Goal: Information Seeking & Learning: Learn about a topic

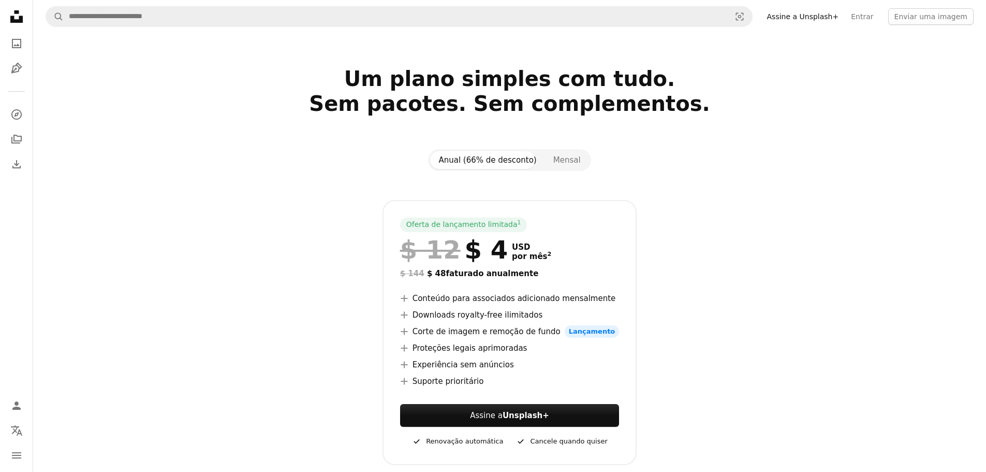
scroll to position [52, 0]
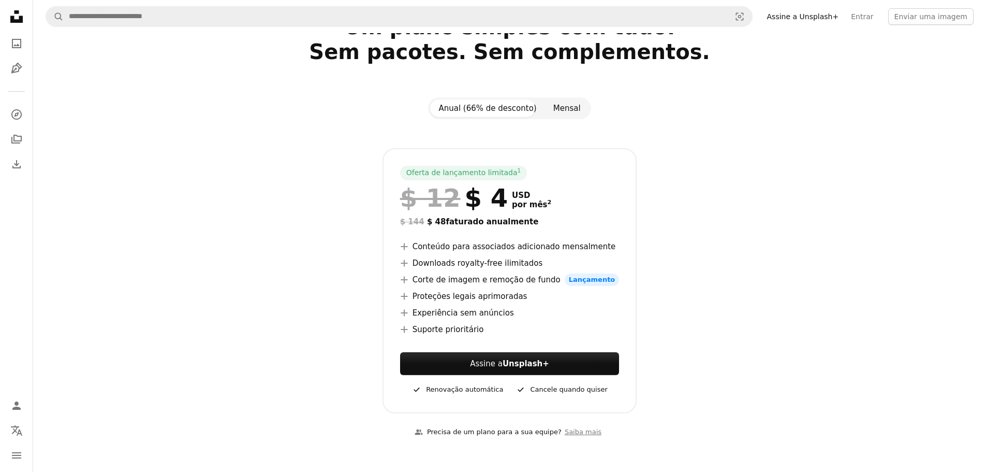
click at [563, 108] on button "Mensal" at bounding box center [567, 108] width 44 height 18
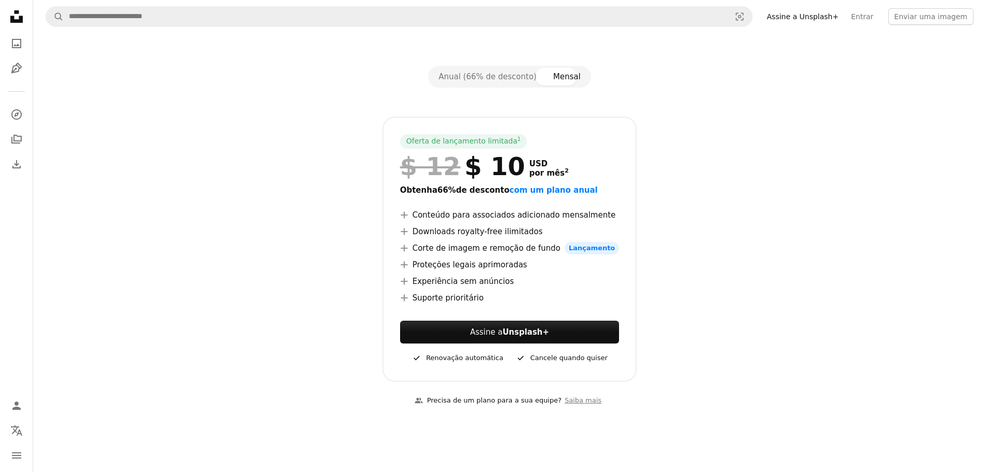
scroll to position [259, 0]
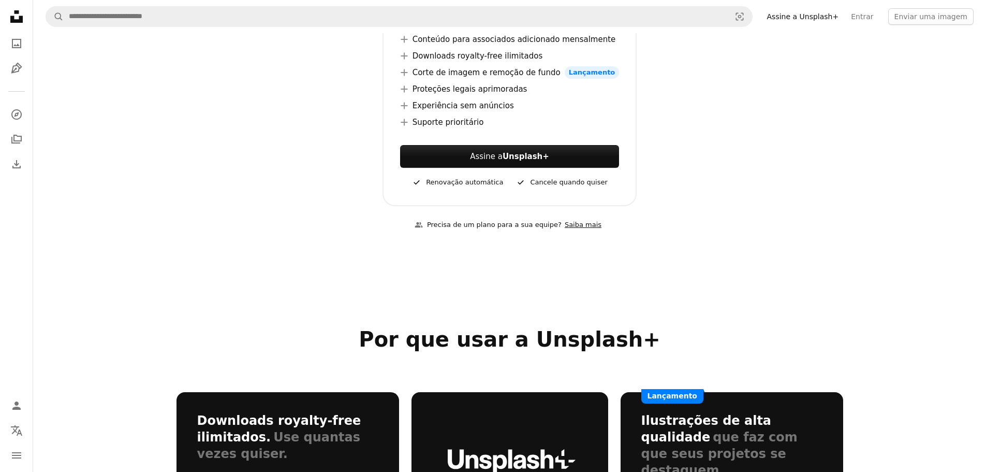
click at [572, 227] on link "Saiba mais" at bounding box center [583, 224] width 43 height 17
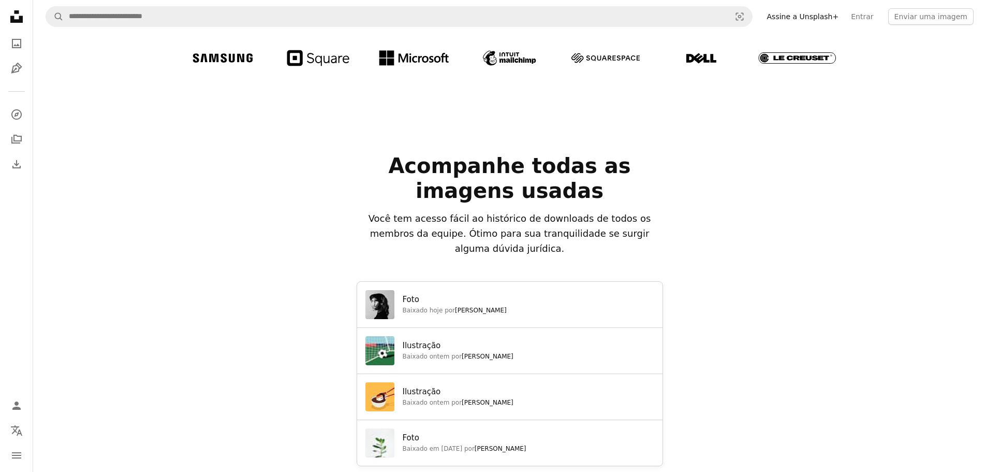
scroll to position [777, 0]
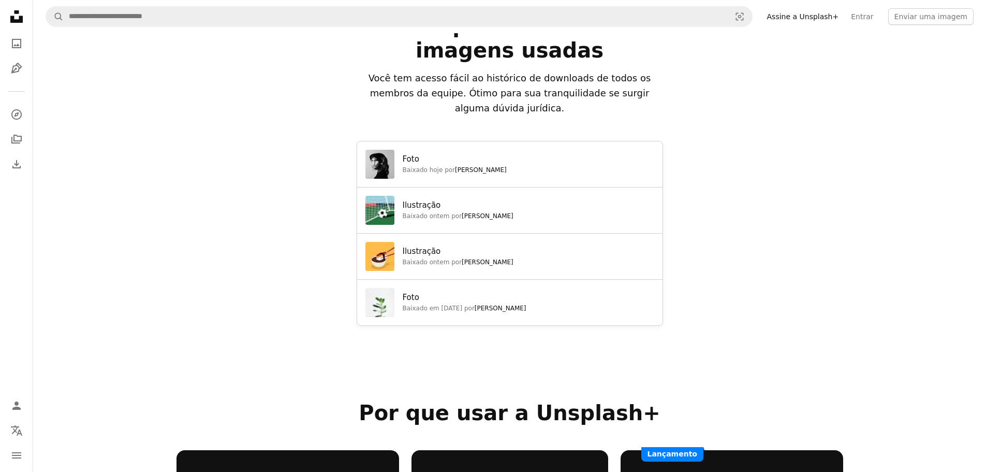
drag, startPoint x: 417, startPoint y: 119, endPoint x: 441, endPoint y: 121, distance: 23.4
click at [437, 153] on p "Foto" at bounding box center [455, 159] width 104 height 12
click at [570, 141] on div "Foto Baixado hoje por [PERSON_NAME]" at bounding box center [509, 164] width 305 height 46
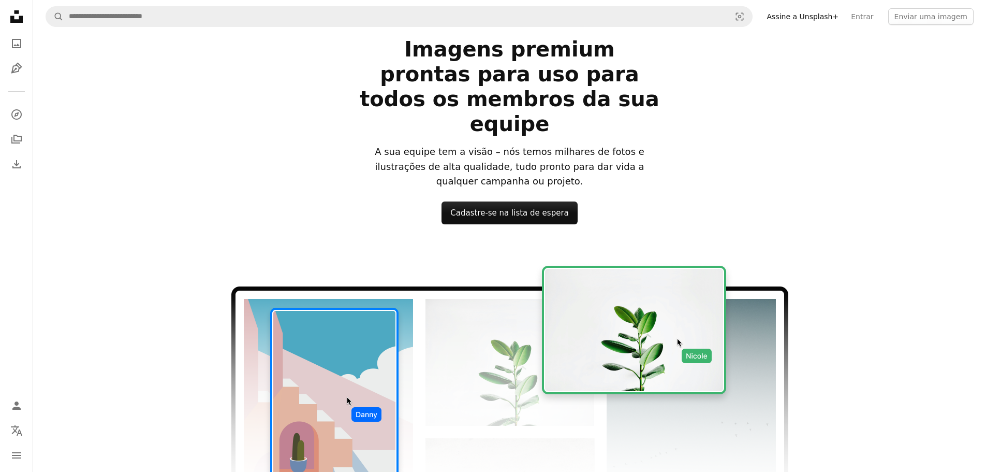
scroll to position [52, 0]
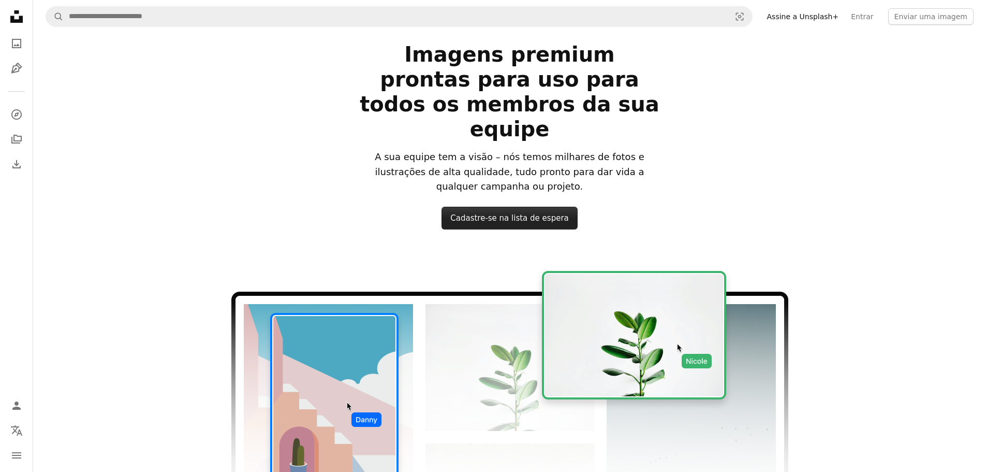
click at [516, 207] on link "Cadastre-se na lista de espera" at bounding box center [510, 218] width 136 height 23
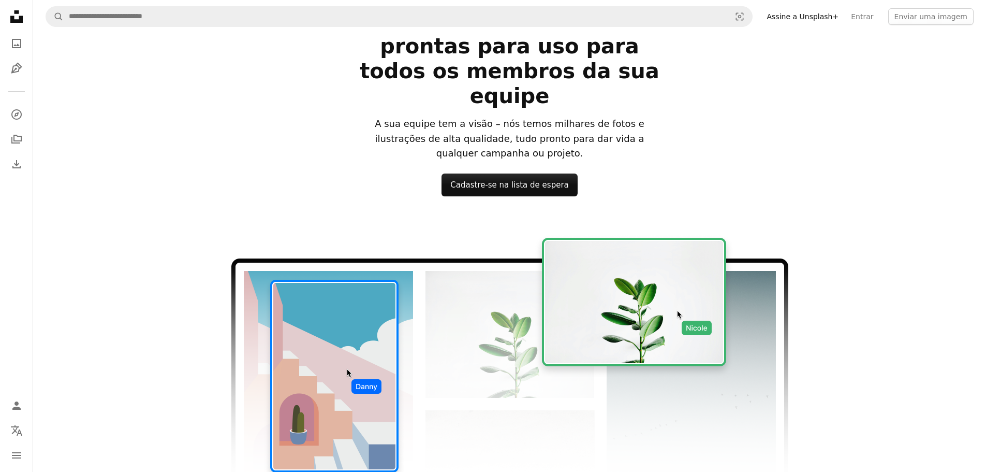
scroll to position [104, 0]
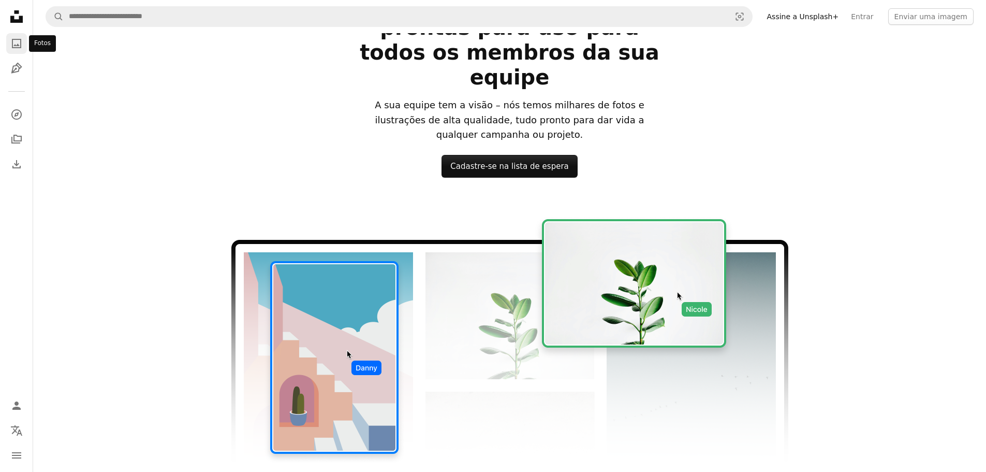
click at [10, 42] on icon "A photo" at bounding box center [16, 43] width 12 height 12
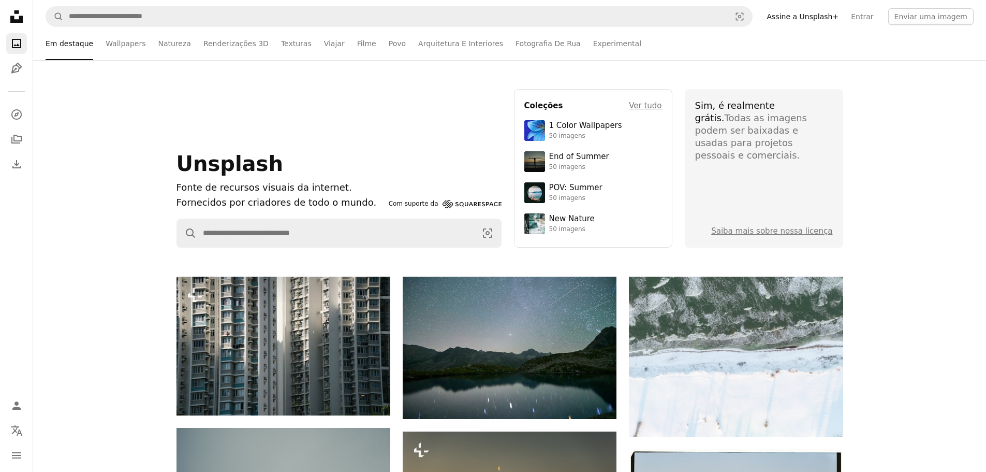
click at [14, 16] on icon "Unsplash logo Página inicial da Unsplash" at bounding box center [16, 16] width 21 height 21
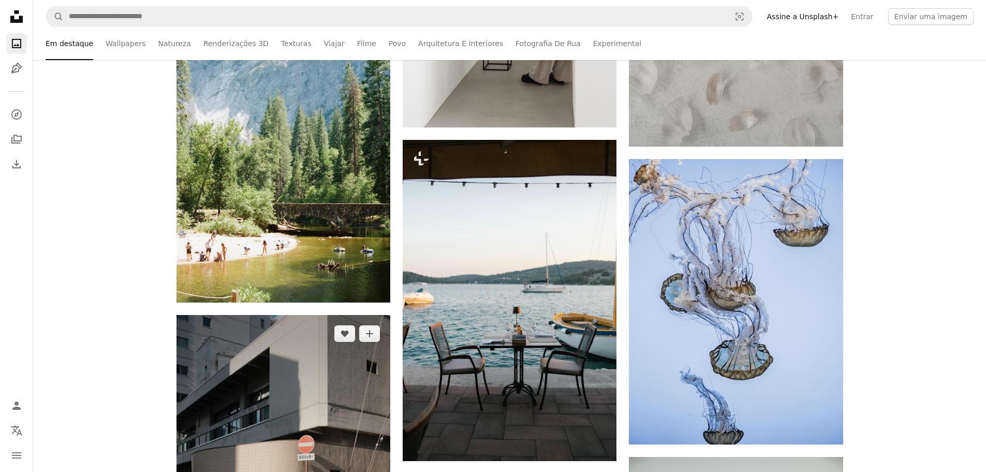
scroll to position [1139, 0]
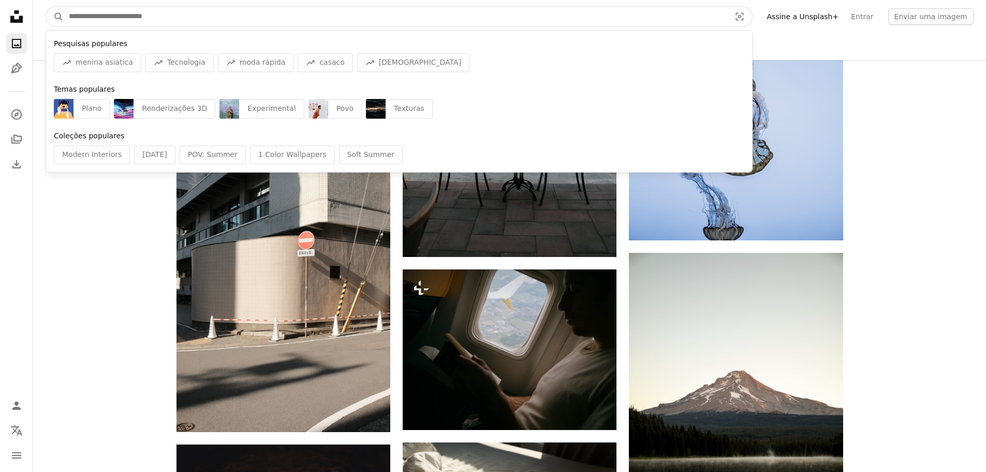
click at [135, 16] on input "Pesquise conteúdo visual em todo o site" at bounding box center [396, 17] width 664 height 20
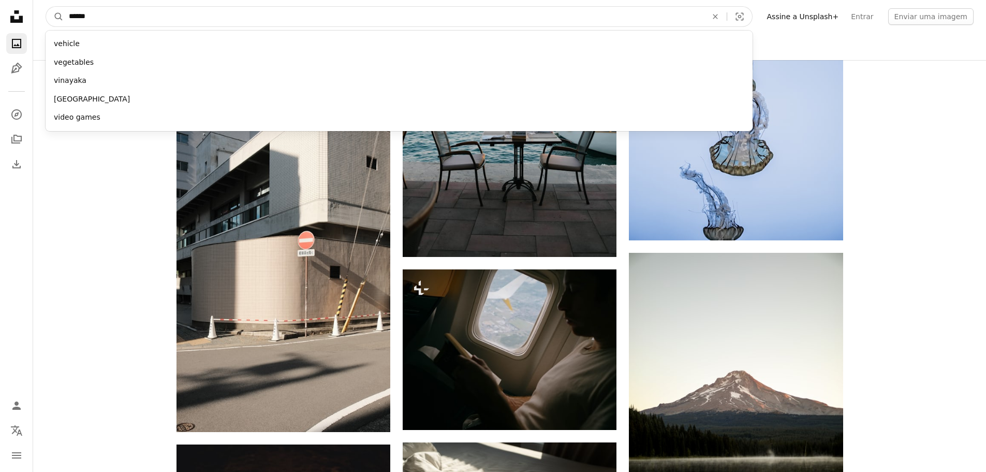
type input "******"
click at [46, 7] on button "A magnifying glass" at bounding box center [55, 17] width 18 height 20
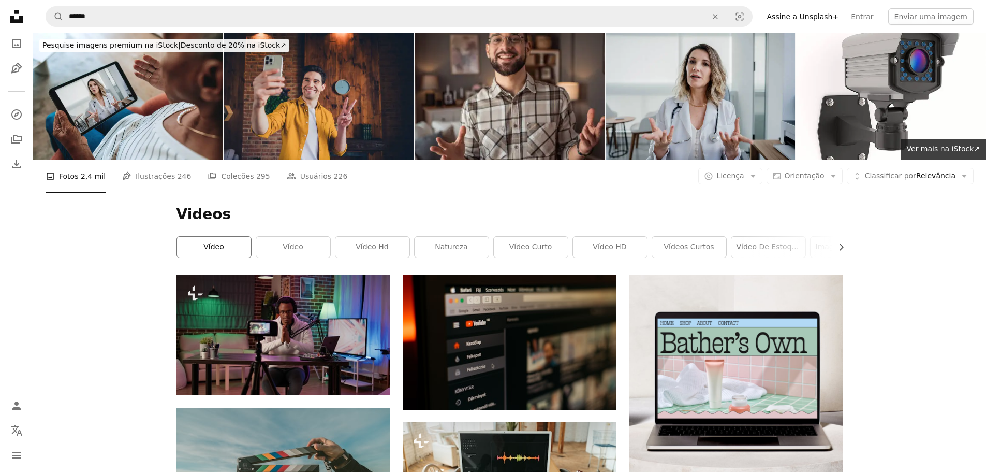
click at [215, 247] on link "vídeo" at bounding box center [214, 247] width 74 height 21
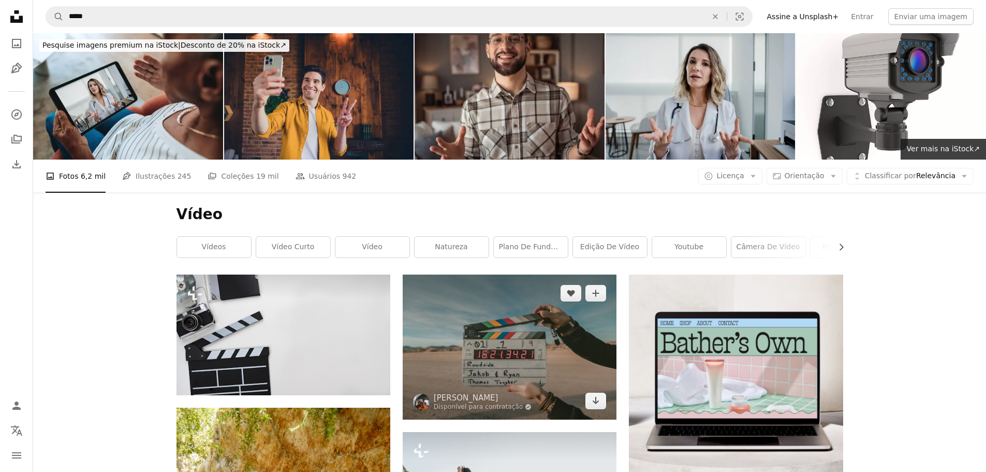
click at [509, 357] on img at bounding box center [510, 346] width 214 height 144
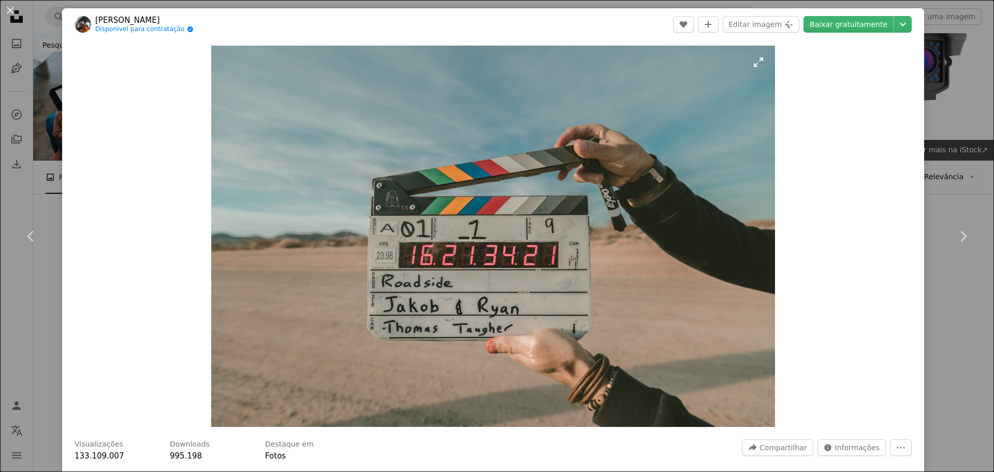
click at [525, 285] on img "Ampliar esta imagem" at bounding box center [493, 236] width 564 height 381
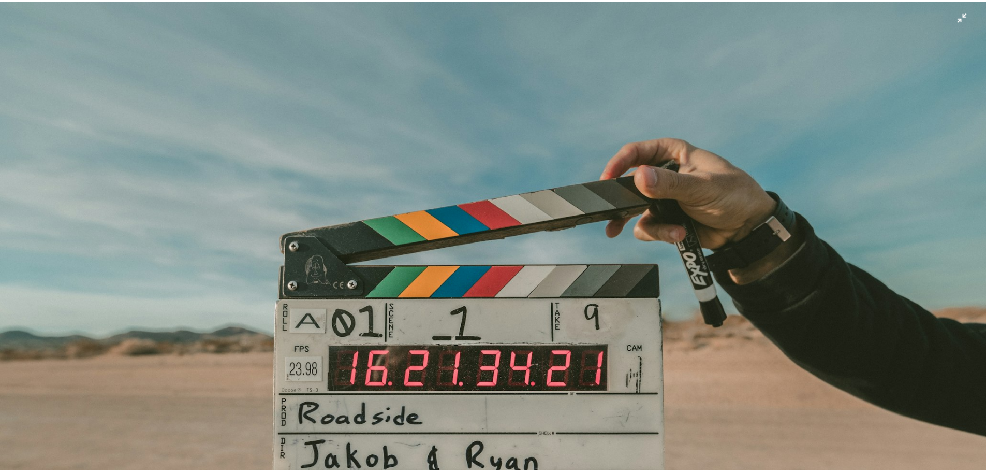
scroll to position [95, 0]
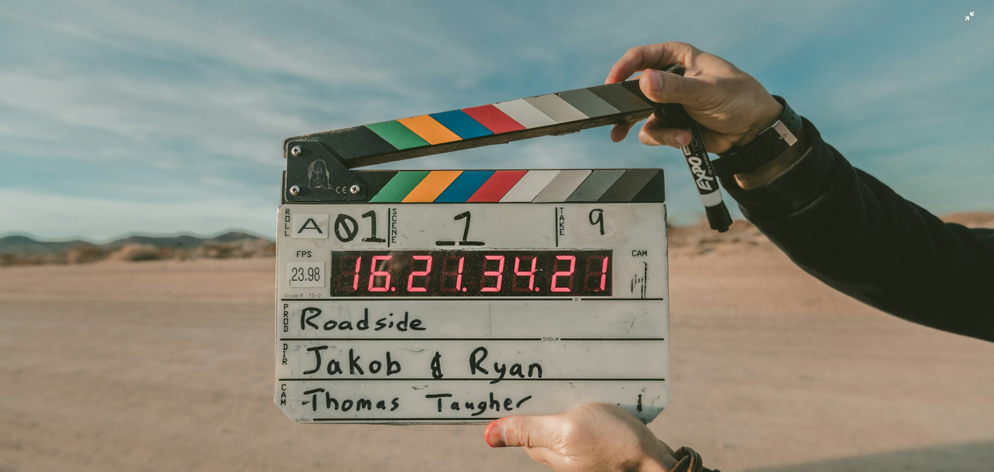
click at [476, 288] on img "Diminuir esta imagem" at bounding box center [496, 240] width 995 height 672
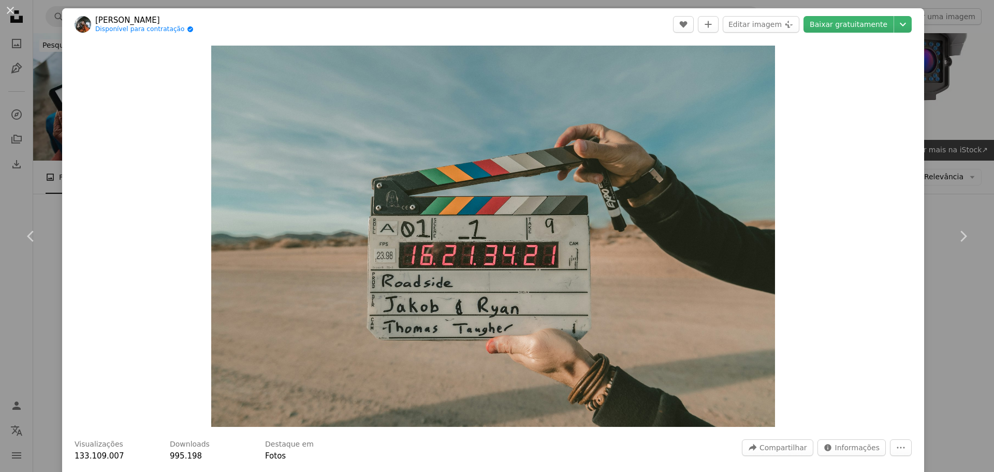
click at [941, 41] on div "An X shape Chevron left Chevron right [PERSON_NAME] Disponível para contratação…" at bounding box center [497, 236] width 994 height 472
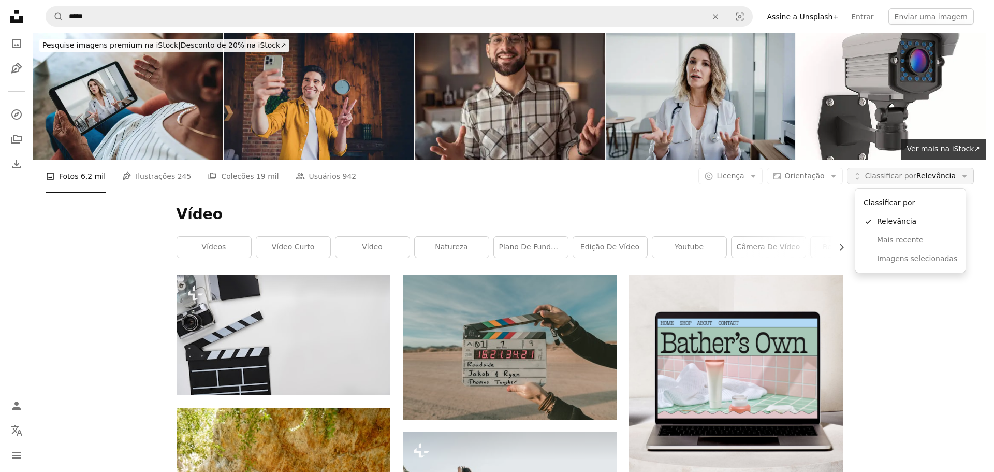
click at [913, 179] on span "Classificar por" at bounding box center [890, 175] width 51 height 8
click at [913, 178] on span "Classificar por" at bounding box center [890, 175] width 51 height 8
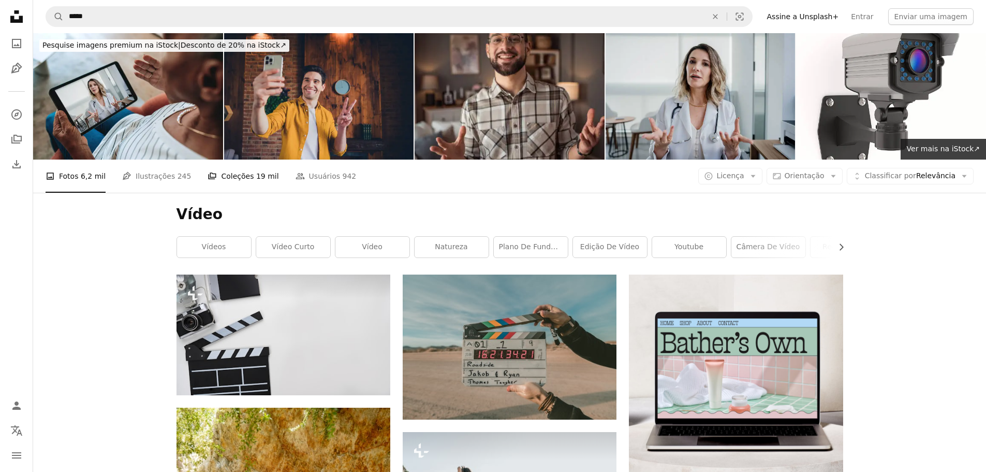
click at [245, 190] on link "A stack of folders Coleções 19 mil" at bounding box center [243, 175] width 71 height 33
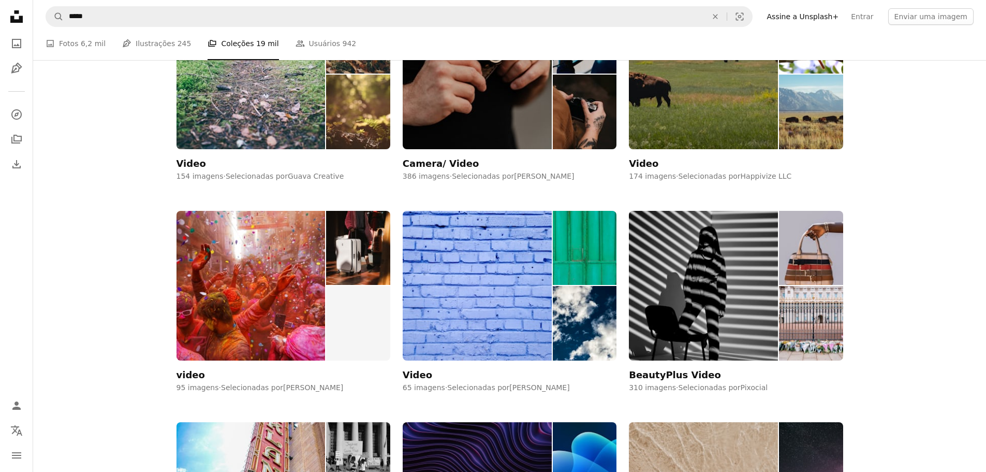
scroll to position [259, 0]
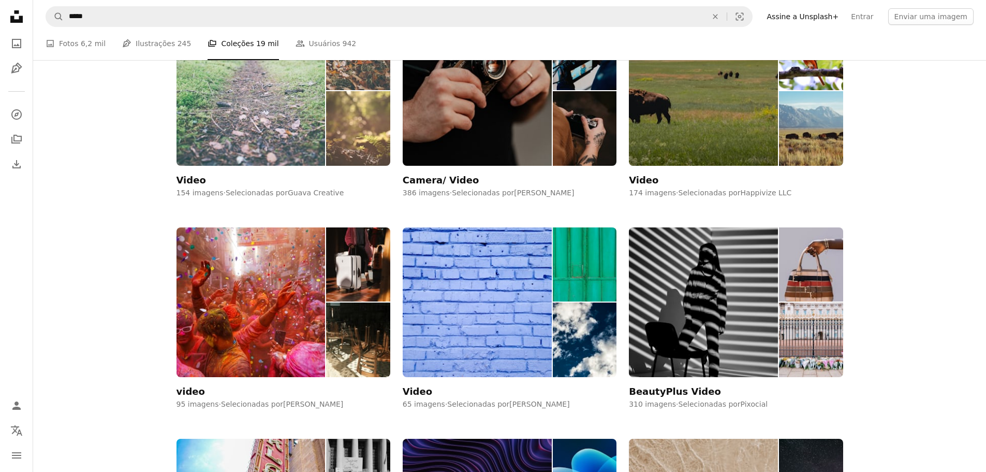
click at [271, 124] on img at bounding box center [251, 91] width 149 height 150
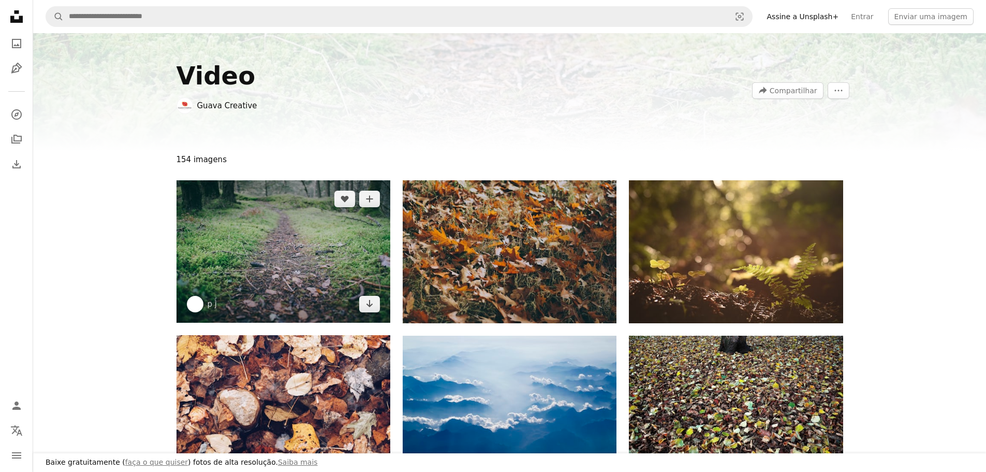
click at [296, 251] on img at bounding box center [284, 251] width 214 height 142
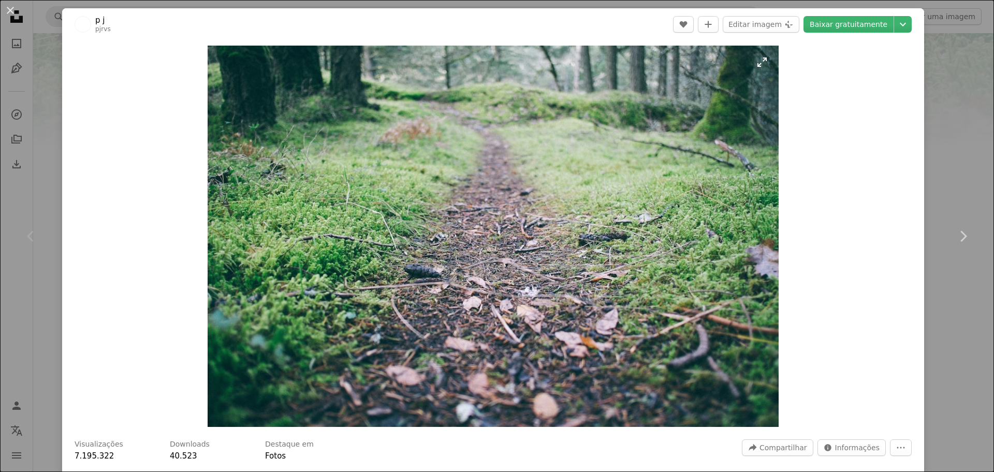
click at [500, 286] on img "Ampliar esta imagem" at bounding box center [494, 236] width 572 height 381
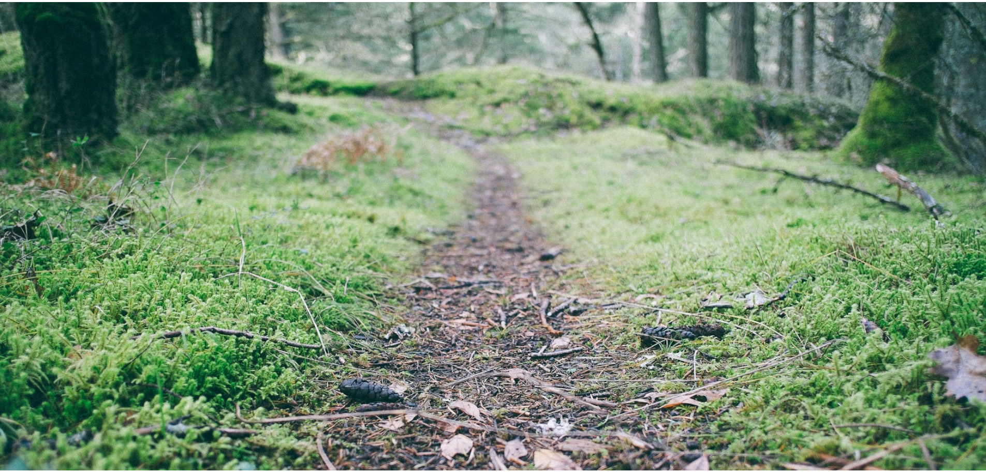
scroll to position [91, 0]
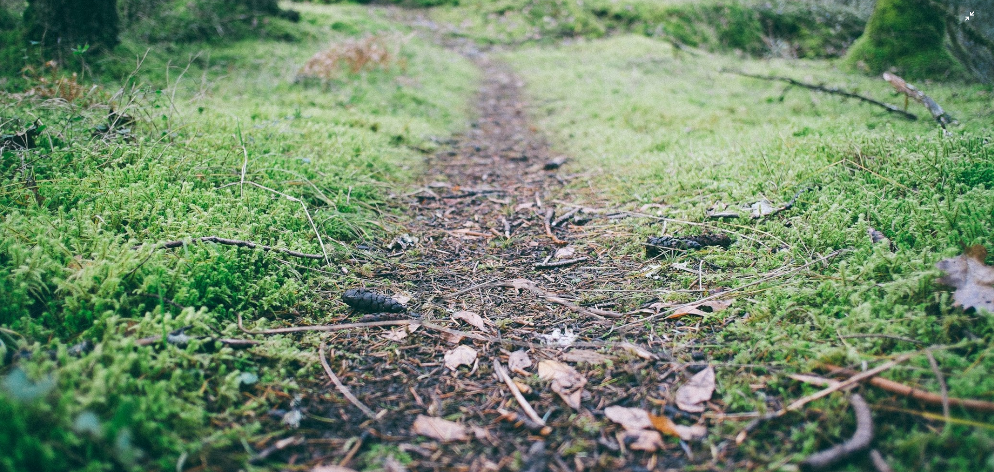
click at [501, 286] on img "Diminuir esta imagem" at bounding box center [496, 240] width 995 height 663
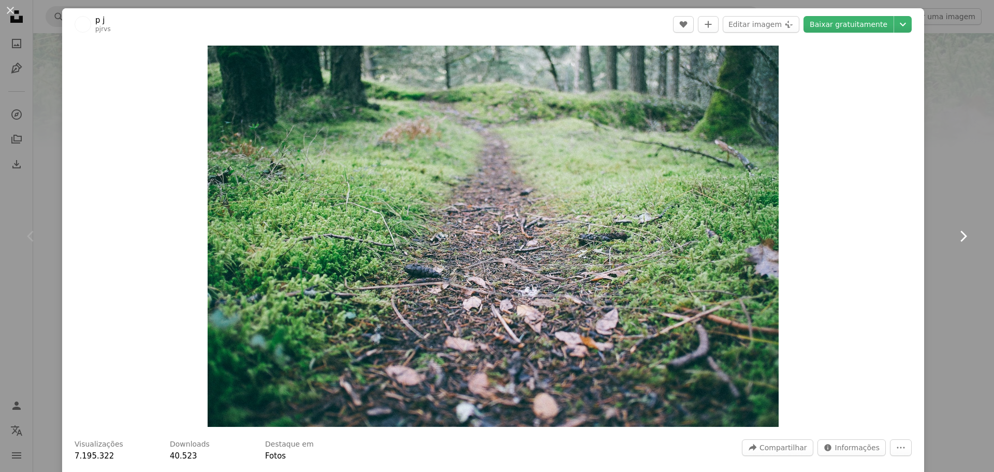
click at [944, 240] on link "Chevron right" at bounding box center [963, 235] width 62 height 99
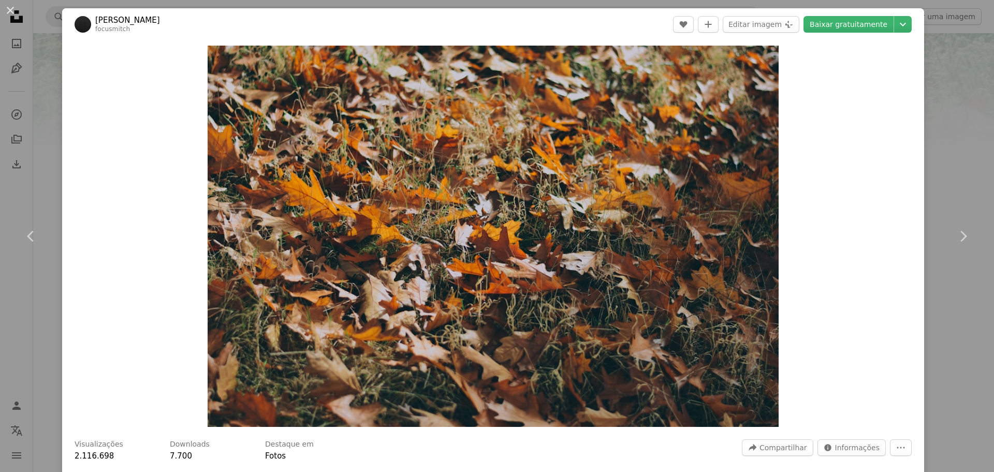
click at [929, 300] on div "An X shape Chevron left Chevron right [PERSON_NAME] focusmitch A heart A plus s…" at bounding box center [497, 236] width 994 height 472
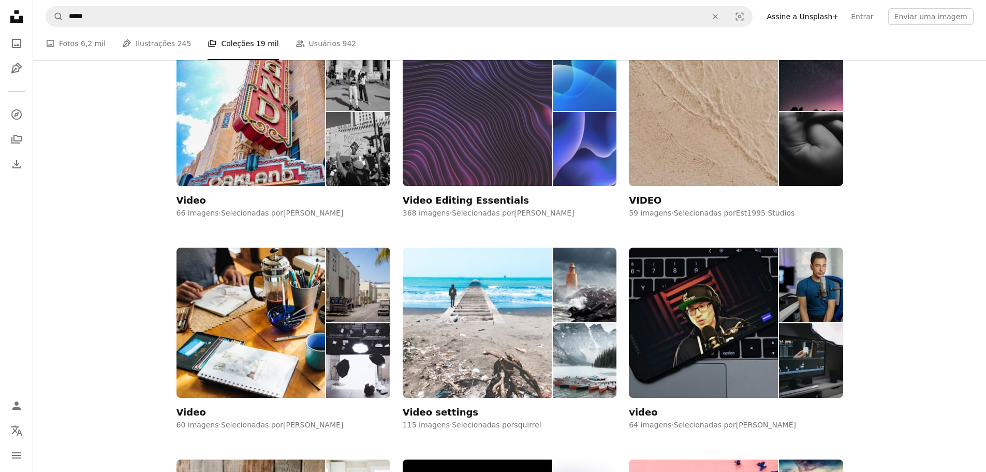
scroll to position [673, 0]
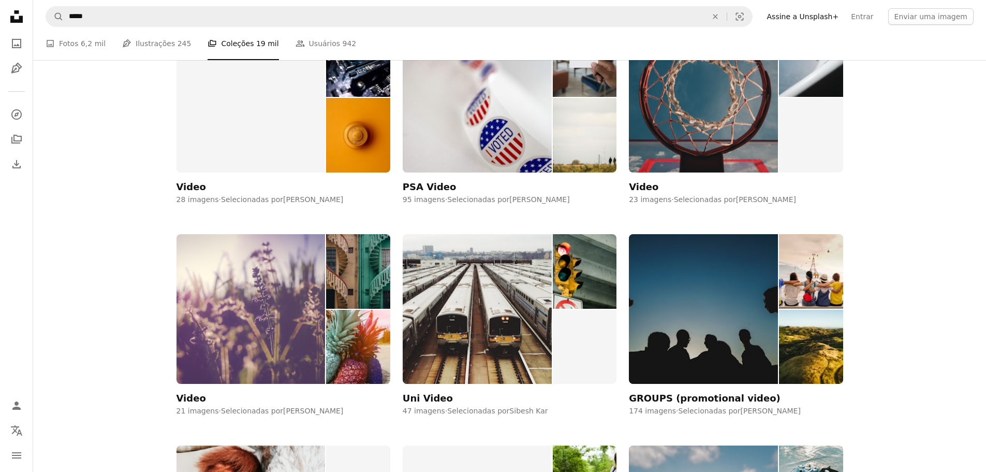
scroll to position [3314, 0]
